Goal: Book appointment/travel/reservation

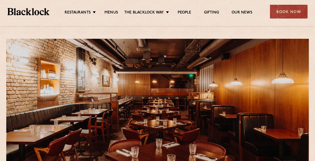
click at [293, 11] on div "Book Now" at bounding box center [289, 12] width 38 height 14
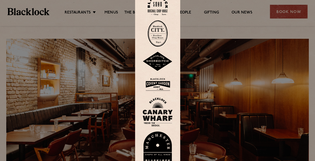
click at [206, 17] on div at bounding box center [157, 80] width 315 height 161
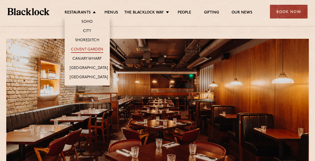
click at [85, 47] on link "Covent Garden" at bounding box center [87, 50] width 32 height 6
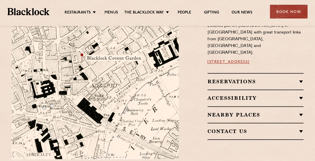
scroll to position [301, 0]
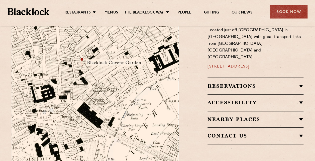
click at [243, 78] on div "Reservations Walk-Ins Walk-ins are always warmly welcome. Do pop in and we’ll g…" at bounding box center [256, 86] width 96 height 17
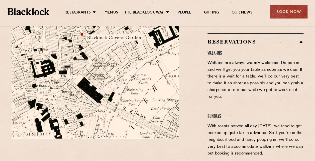
scroll to position [401, 0]
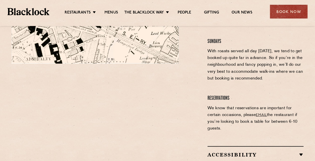
click at [214, 95] on h4 "Reservations" at bounding box center [256, 98] width 96 height 7
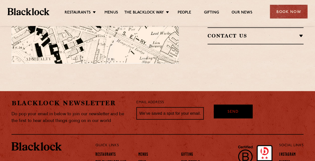
click at [293, 4] on div "Restaurants Soho City Shoreditch Covent Garden Canary Wharf Manchester Birmingh…" at bounding box center [157, 11] width 315 height 22
click at [288, 11] on div "Book Now" at bounding box center [289, 12] width 38 height 14
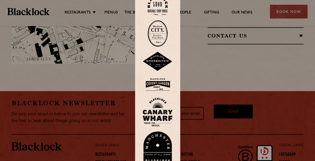
scroll to position [436, 0]
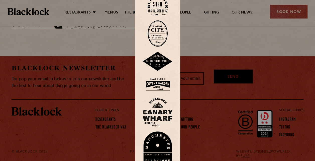
click at [161, 81] on img at bounding box center [158, 84] width 30 height 16
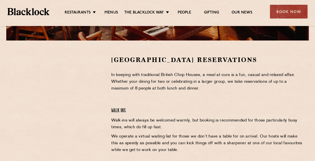
scroll to position [150, 0]
